Goal: Information Seeking & Learning: Learn about a topic

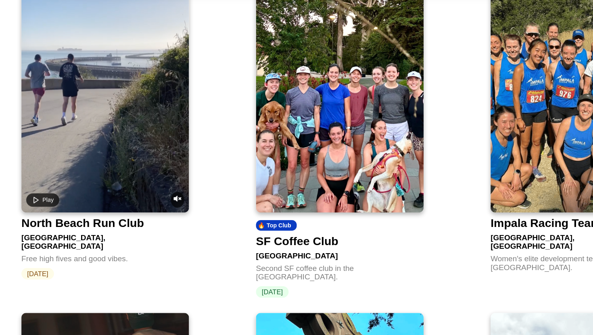
scroll to position [579, 0]
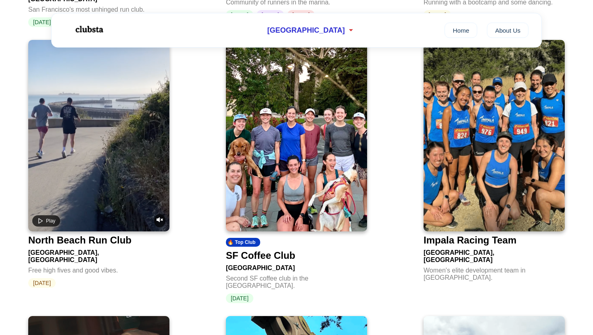
click at [273, 250] on div "SF Coffee Club" at bounding box center [260, 255] width 69 height 11
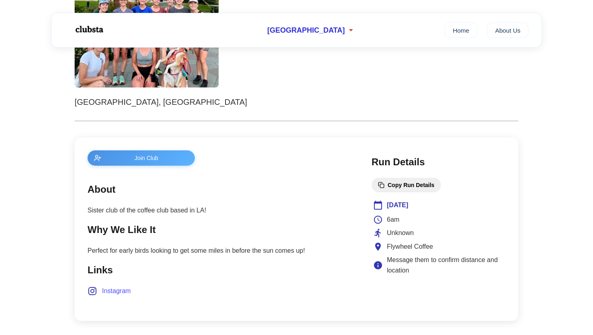
scroll to position [281, 0]
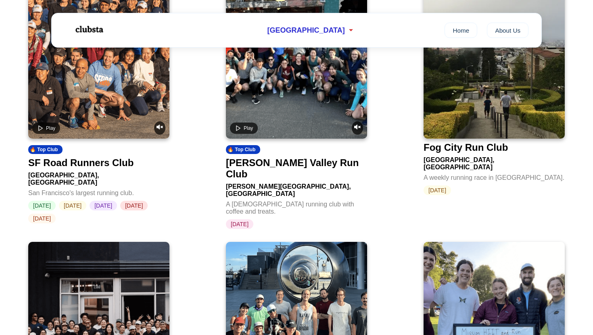
scroll to position [1180, 0]
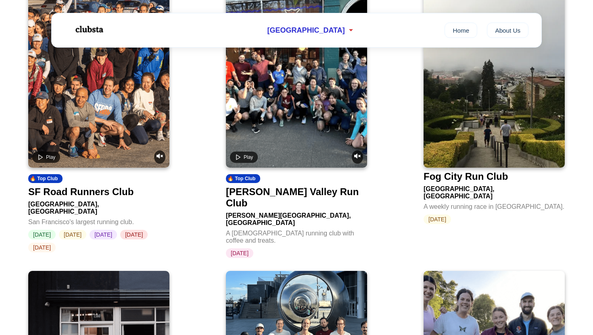
click at [274, 186] on div "[PERSON_NAME] Valley Run Club" at bounding box center [295, 197] width 138 height 23
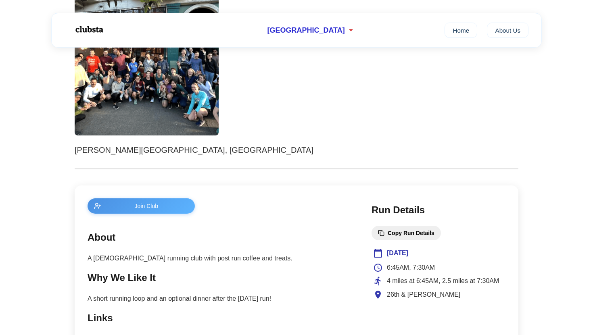
scroll to position [354, 0]
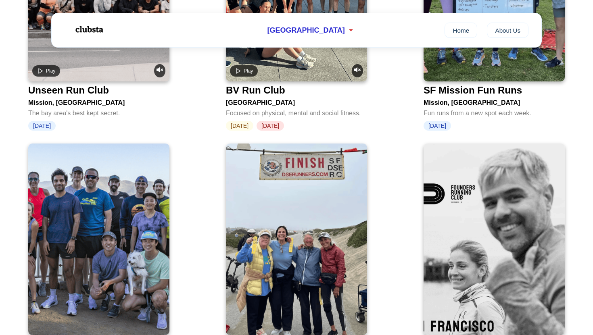
scroll to position [1561, 0]
